Goal: Task Accomplishment & Management: Use online tool/utility

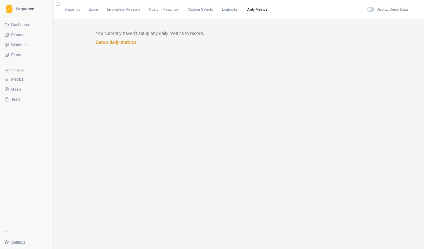
click at [26, 23] on span "Dashboard" at bounding box center [20, 25] width 19 height 6
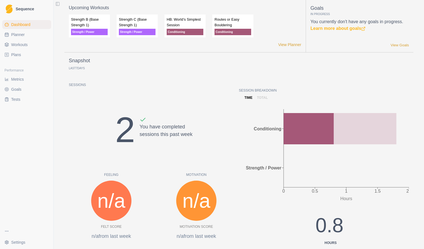
click at [11, 34] on link "Planner" at bounding box center [26, 34] width 49 height 9
select select "month"
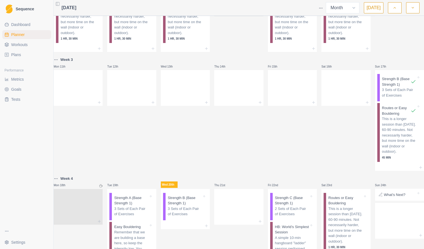
scroll to position [278, 0]
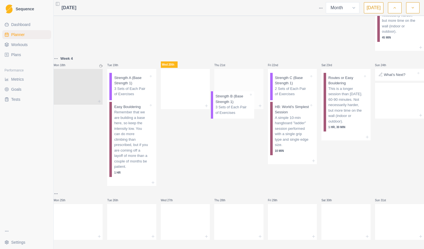
drag, startPoint x: 181, startPoint y: 107, endPoint x: 233, endPoint y: 106, distance: 51.7
click at [233, 86] on p "Strength B (Base Strength 1)" at bounding box center [238, 80] width 34 height 11
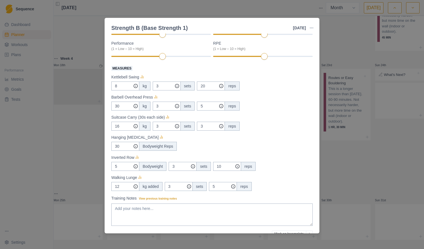
scroll to position [72, 0]
click at [387, 202] on div "Strength B (Base Strength 1) [DATE] Link To Goal View Workout Metrics Edit Orig…" at bounding box center [212, 124] width 424 height 249
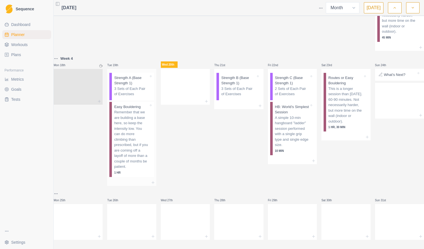
click at [129, 86] on p "Strength A (Base Strength 1)" at bounding box center [131, 80] width 34 height 11
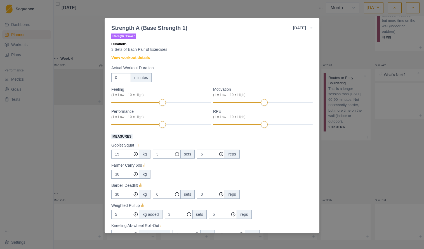
scroll to position [0, 0]
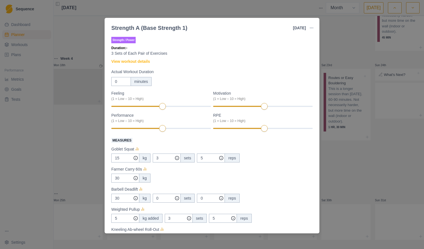
click at [84, 155] on div "Strength A (Base Strength 1) [DATE] Link To Goal View Workout Metrics Edit Orig…" at bounding box center [212, 124] width 424 height 249
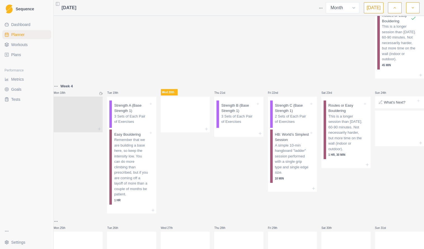
scroll to position [280, 0]
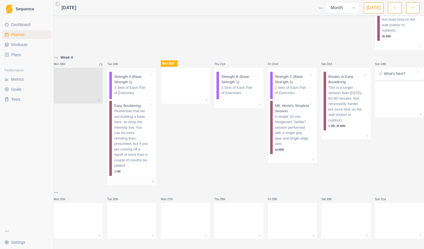
click at [129, 96] on p "3 Sets of Each Pair of Exercises" at bounding box center [131, 90] width 34 height 11
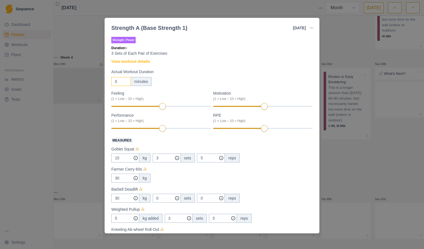
click at [119, 84] on input "0" at bounding box center [121, 81] width 20 height 9
type input "6"
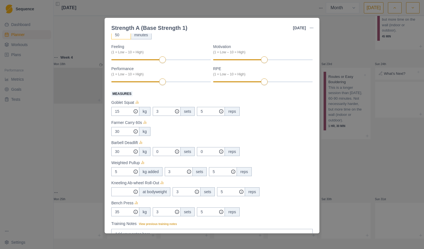
scroll to position [57, 0]
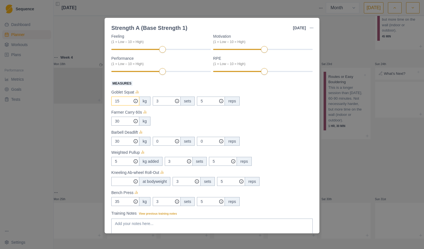
type input "50"
click at [118, 101] on input "15" at bounding box center [125, 101] width 28 height 9
type input "20"
click at [123, 106] on input "30" at bounding box center [125, 101] width 28 height 9
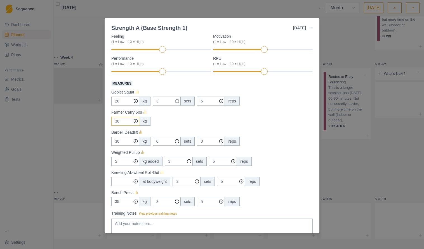
click at [123, 106] on input "30" at bounding box center [125, 101] width 28 height 9
type input "35"
click at [189, 123] on div "35 kg" at bounding box center [211, 121] width 201 height 9
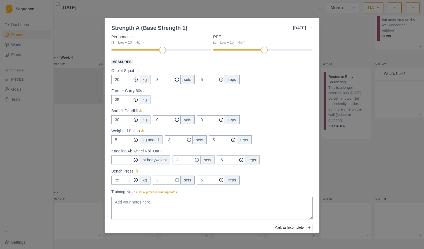
scroll to position [54, 0]
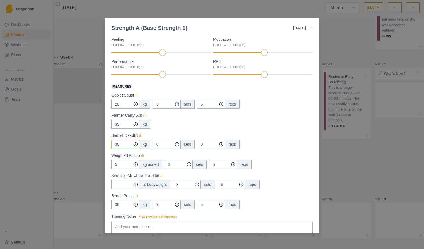
click at [122, 109] on input "30" at bounding box center [125, 104] width 28 height 9
click at [190, 131] on div "Measures Goblet Squat 20 kg 3 sets 5 reps Farmer Carry 60s 35 kg Barbell Deadli…" at bounding box center [211, 146] width 201 height 126
click at [127, 170] on div "Measures Goblet Squat 20 kg 3 sets 5 reps Farmer Carry 60s 35 kg Barbell Deadli…" at bounding box center [211, 146] width 201 height 126
click at [124, 109] on input "5" at bounding box center [125, 104] width 28 height 9
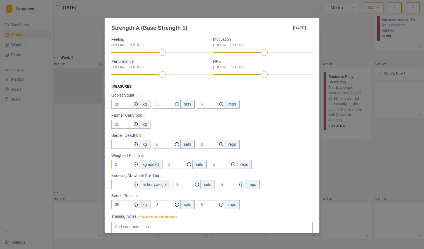
click at [124, 109] on input "5" at bounding box center [125, 104] width 28 height 9
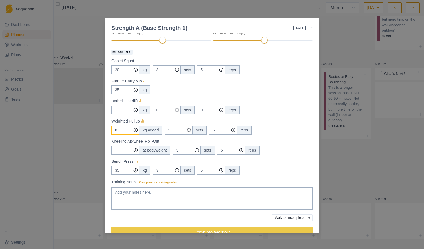
scroll to position [93, 0]
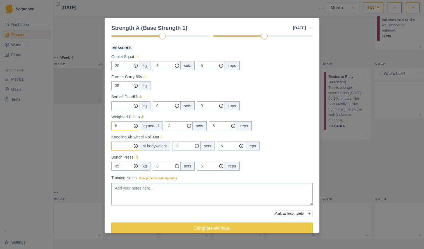
type input "8"
click at [114, 70] on input "Measures" at bounding box center [125, 65] width 28 height 9
click at [124, 70] on input "35" at bounding box center [125, 65] width 28 height 9
type input "37.5"
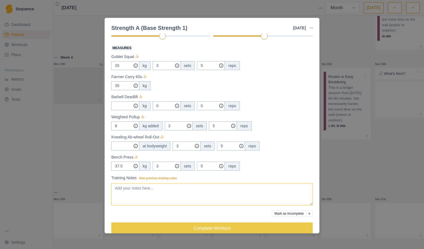
click at [186, 187] on textarea "Training Notes View previous training notes" at bounding box center [211, 194] width 201 height 22
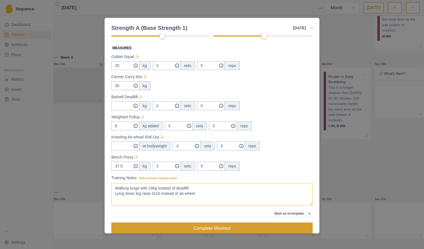
type textarea "Walking lunge with 16kg instead of deadlift Lying down leg raise 3x10 instead o…"
click at [212, 229] on button "Complete Workout" at bounding box center [211, 228] width 201 height 11
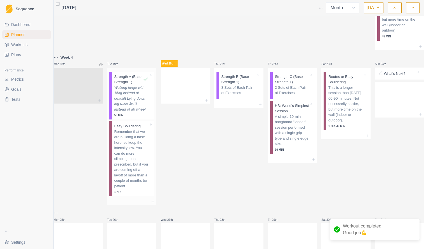
click at [134, 163] on p "Remember that we are building a base here, so keep the intensity low. You can d…" at bounding box center [131, 159] width 34 height 60
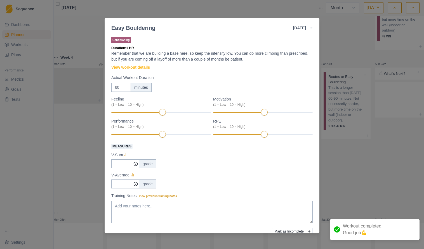
scroll to position [26, 0]
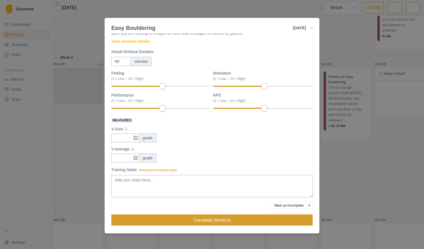
click at [185, 222] on button "Complete Workout" at bounding box center [211, 220] width 201 height 11
